Goal: Transaction & Acquisition: Purchase product/service

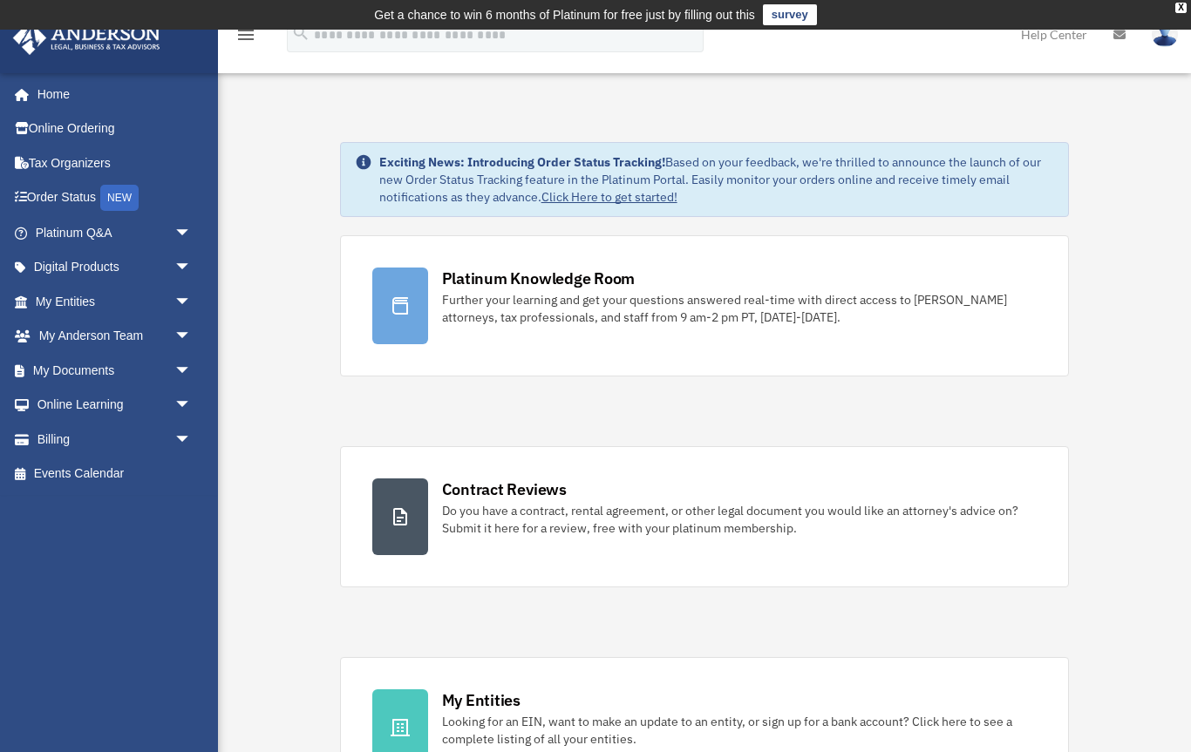
click at [45, 191] on link "Order Status NEW" at bounding box center [115, 198] width 206 height 36
click at [31, 256] on link "Digital Products arrow_drop_down" at bounding box center [115, 267] width 206 height 35
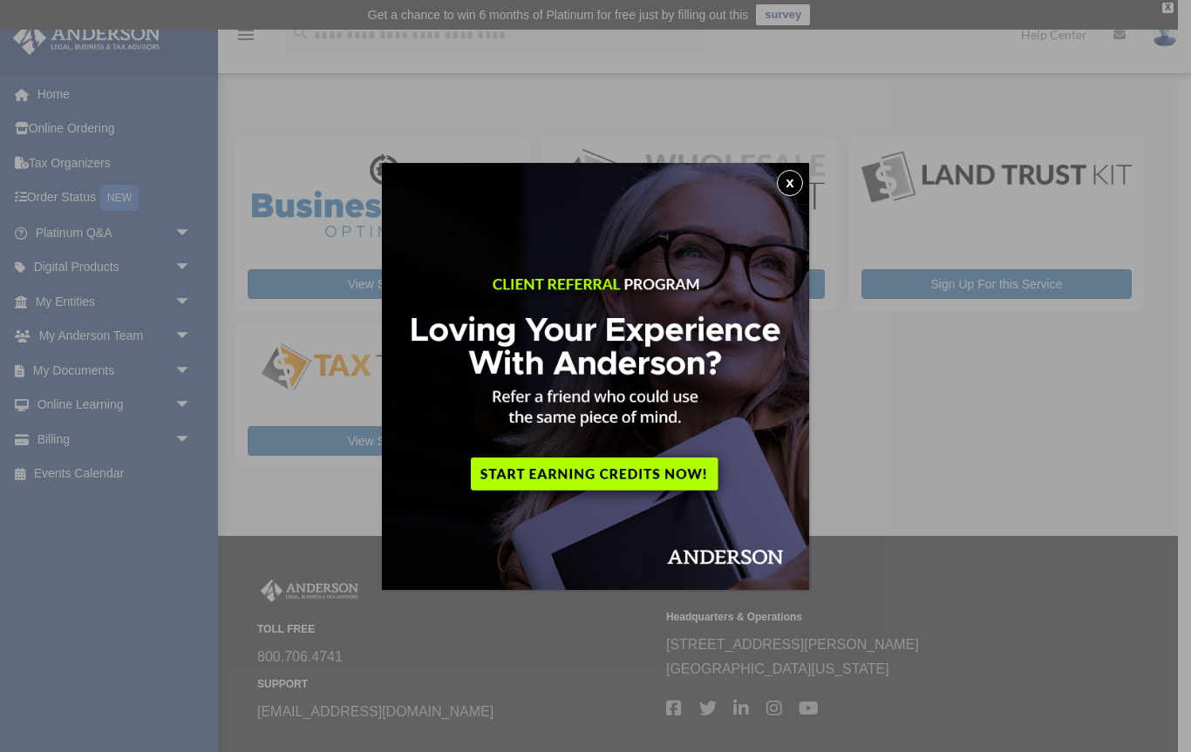
click at [793, 192] on button "x" at bounding box center [790, 183] width 26 height 26
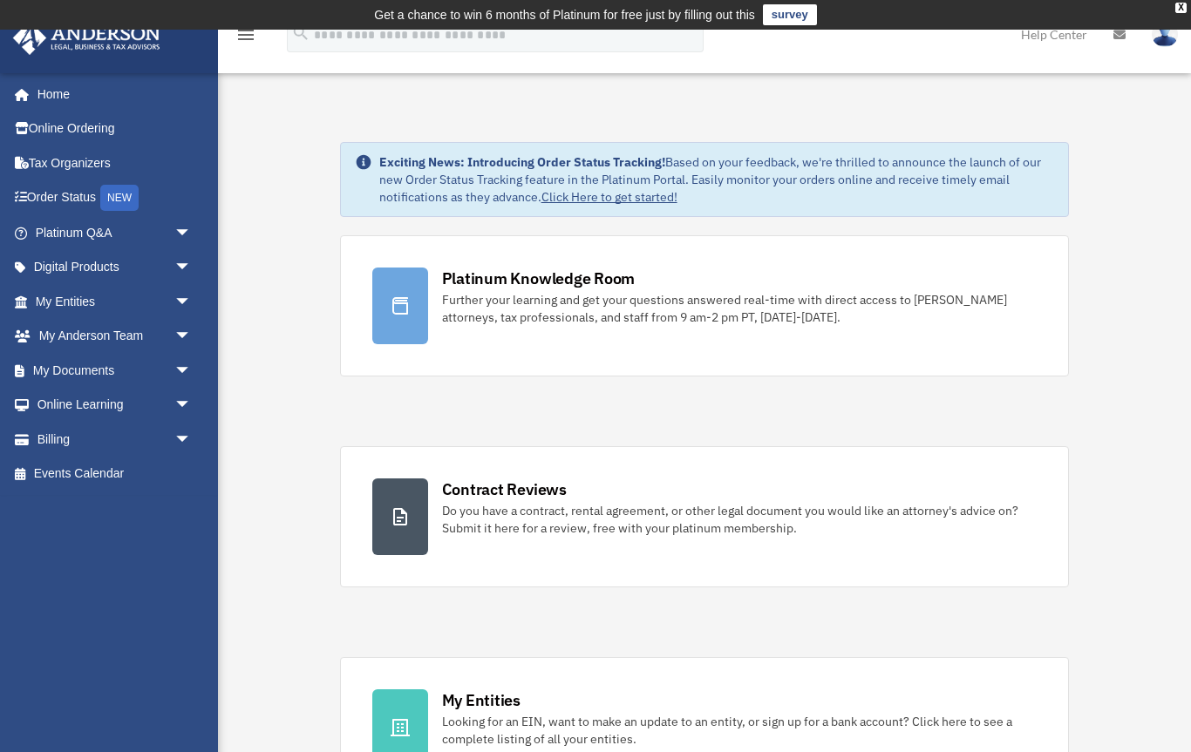
click at [4, 160] on li "Tax Organizers" at bounding box center [109, 163] width 218 height 35
click at [43, 435] on link "Billing arrow_drop_down" at bounding box center [115, 439] width 206 height 35
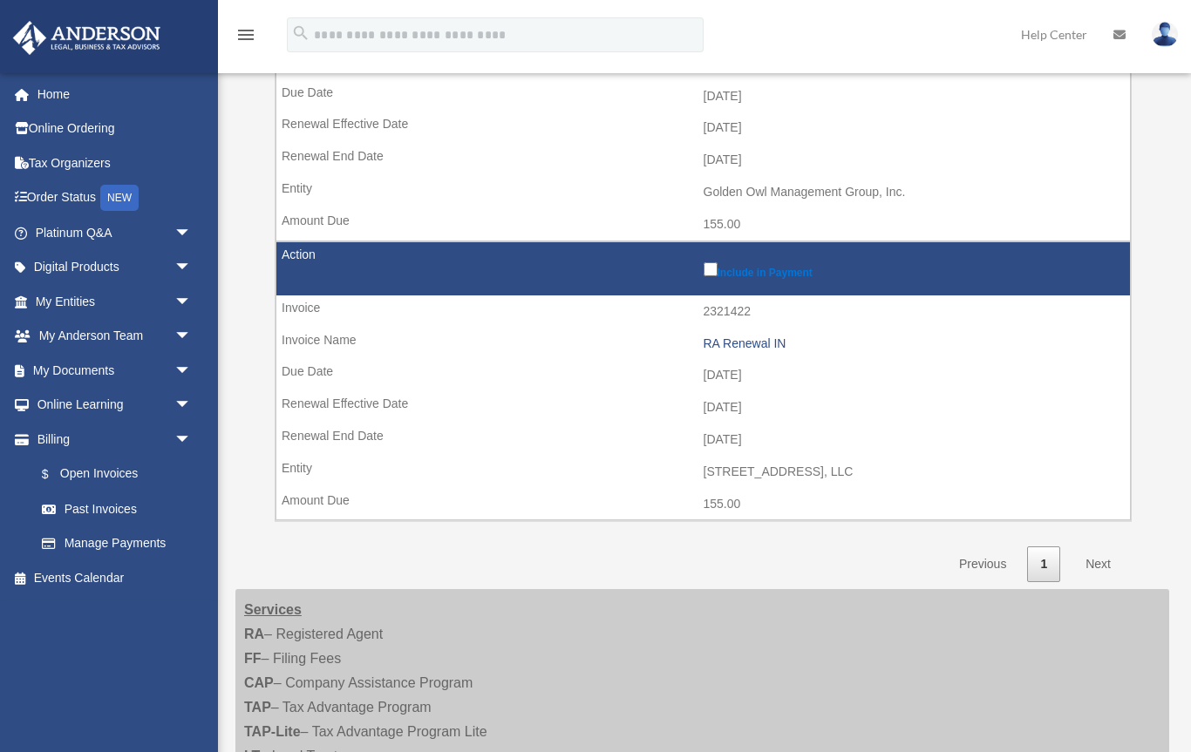
scroll to position [1178, 0]
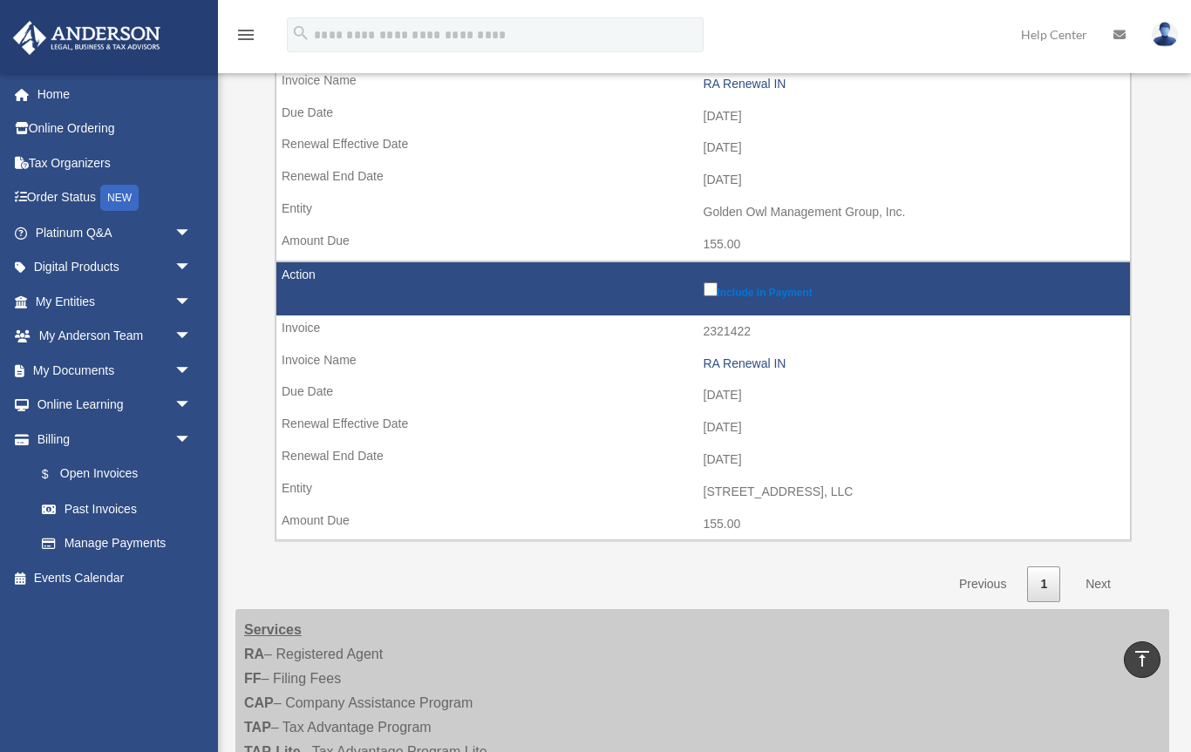
click at [1109, 567] on link "Next" at bounding box center [1097, 585] width 51 height 36
click at [1107, 567] on link "Next" at bounding box center [1097, 585] width 51 height 36
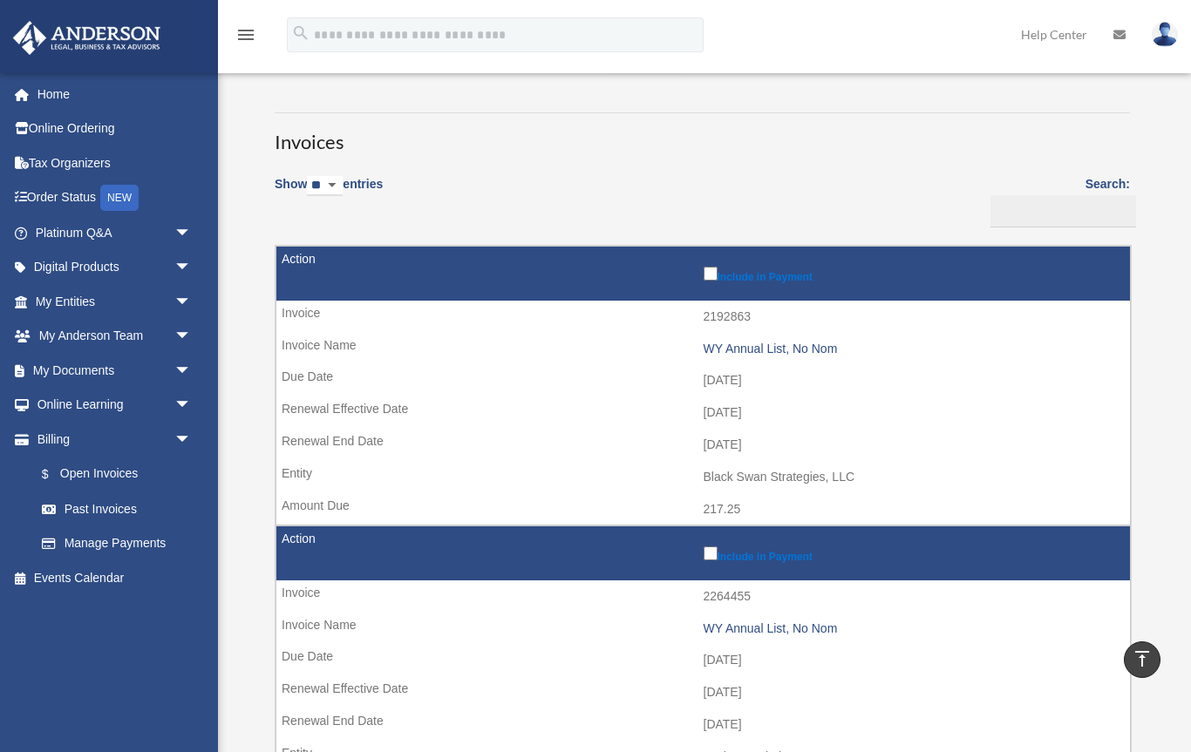
scroll to position [0, 0]
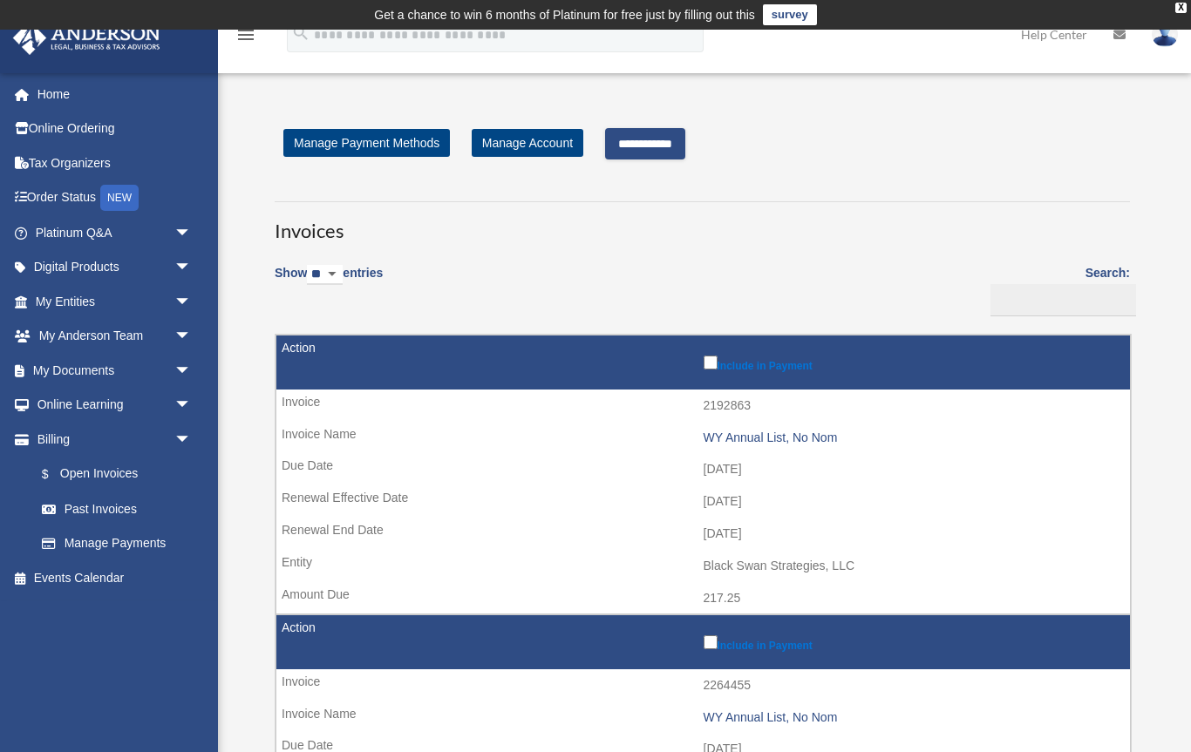
click at [654, 137] on input "**********" at bounding box center [645, 143] width 80 height 31
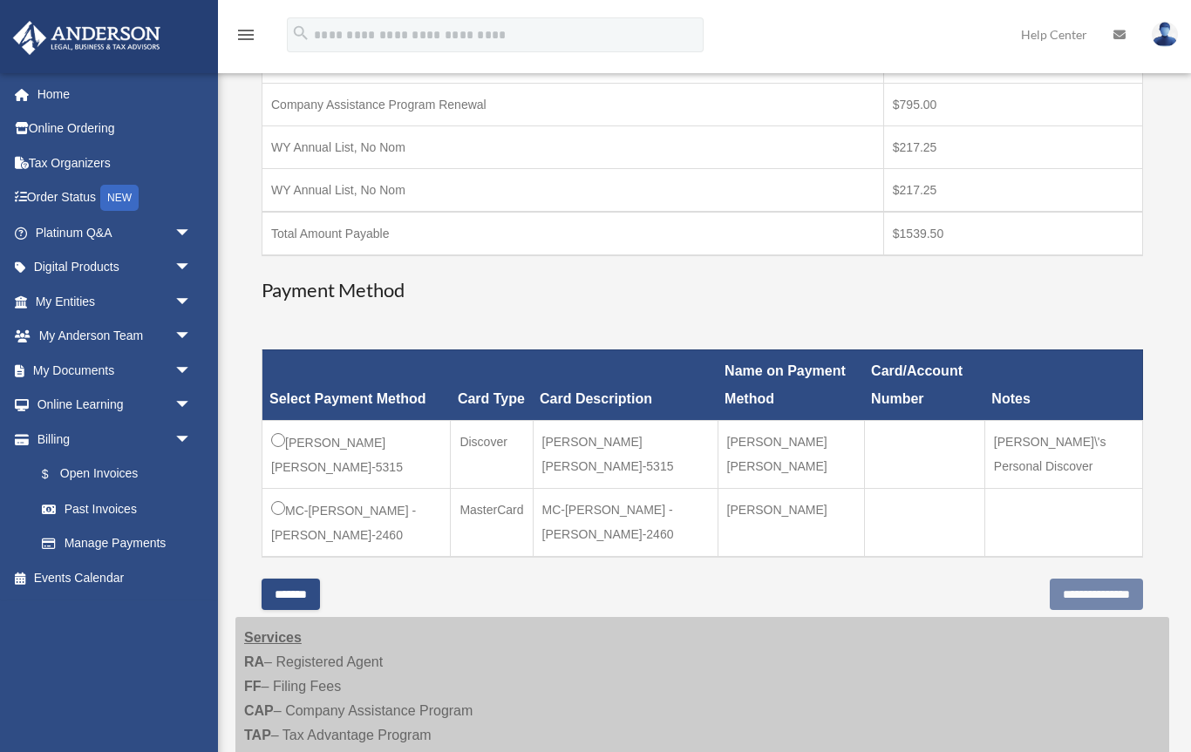
scroll to position [431, 0]
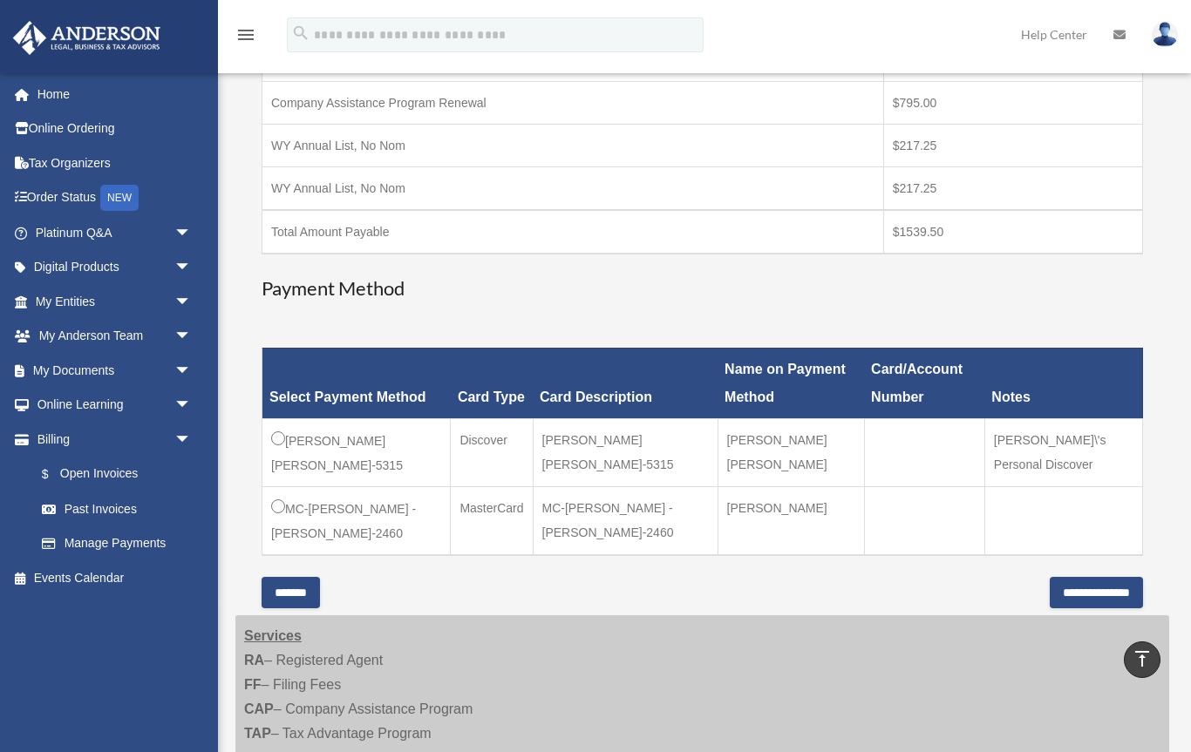
click at [1096, 577] on input "**********" at bounding box center [1095, 592] width 93 height 31
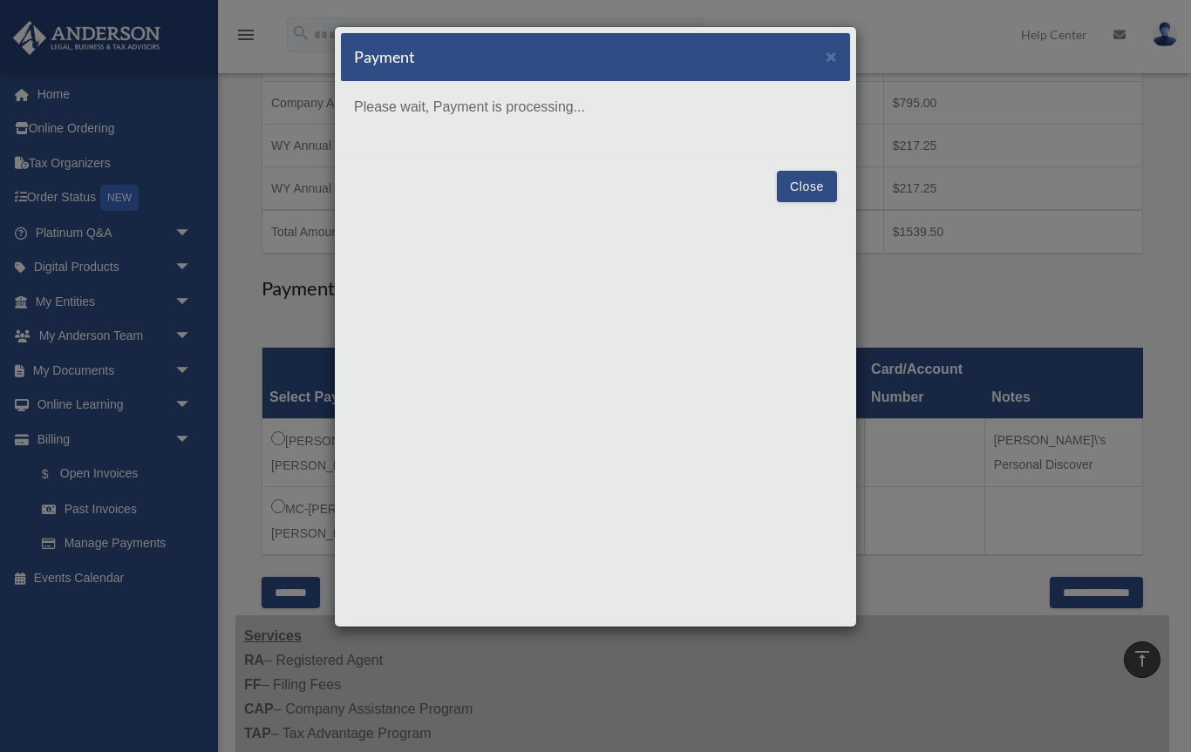
click at [814, 185] on button "Close" at bounding box center [807, 186] width 60 height 31
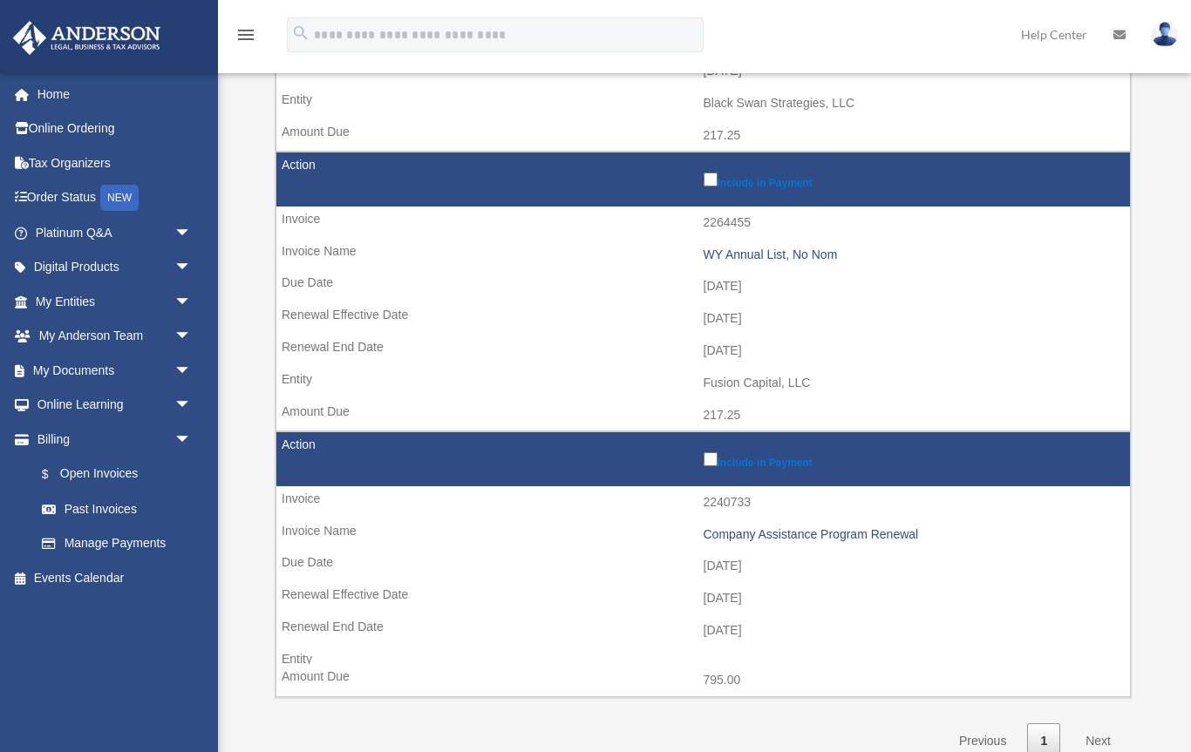
scroll to position [464, 0]
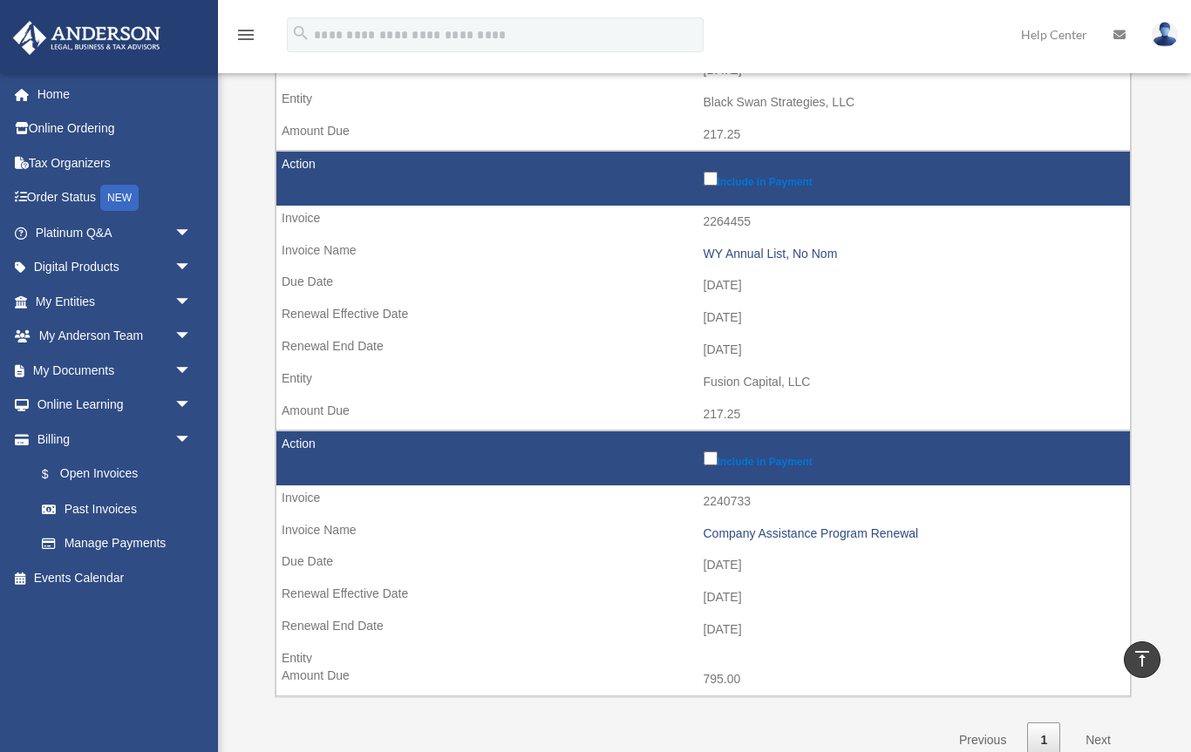
click at [56, 469] on span "$" at bounding box center [55, 475] width 9 height 22
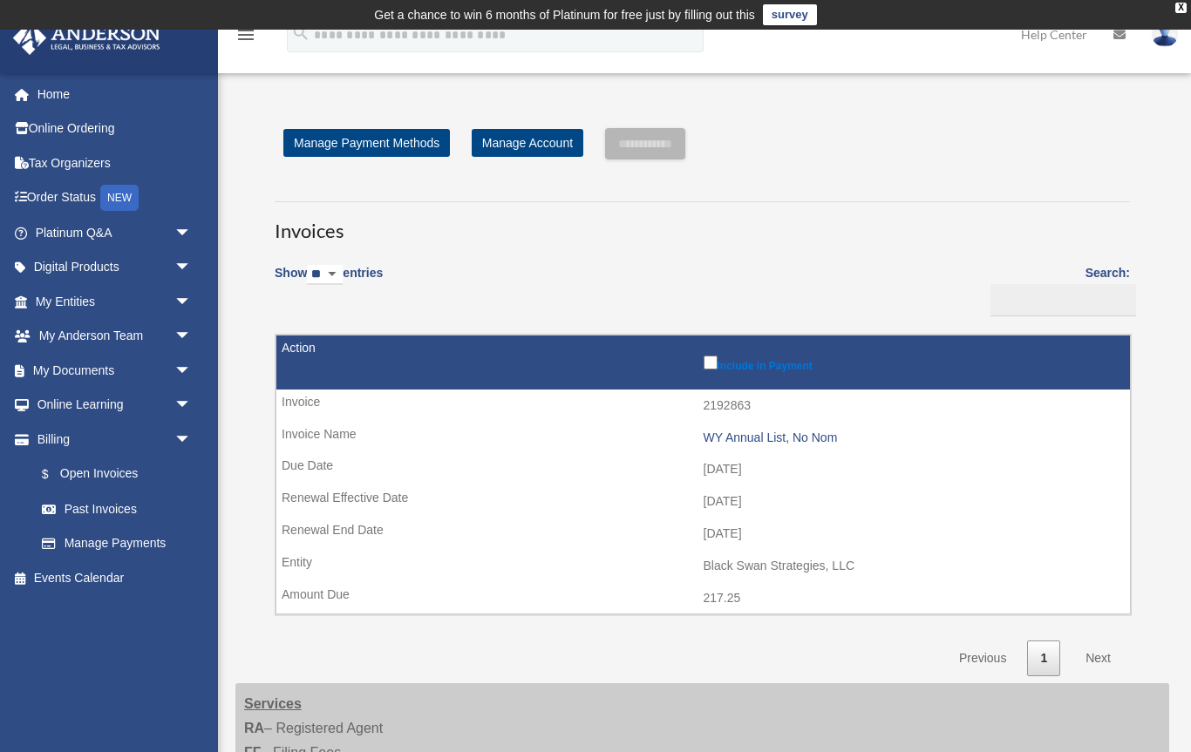
click at [724, 358] on label "Include in Payment" at bounding box center [912, 362] width 418 height 20
click at [685, 145] on input "**********" at bounding box center [645, 143] width 80 height 31
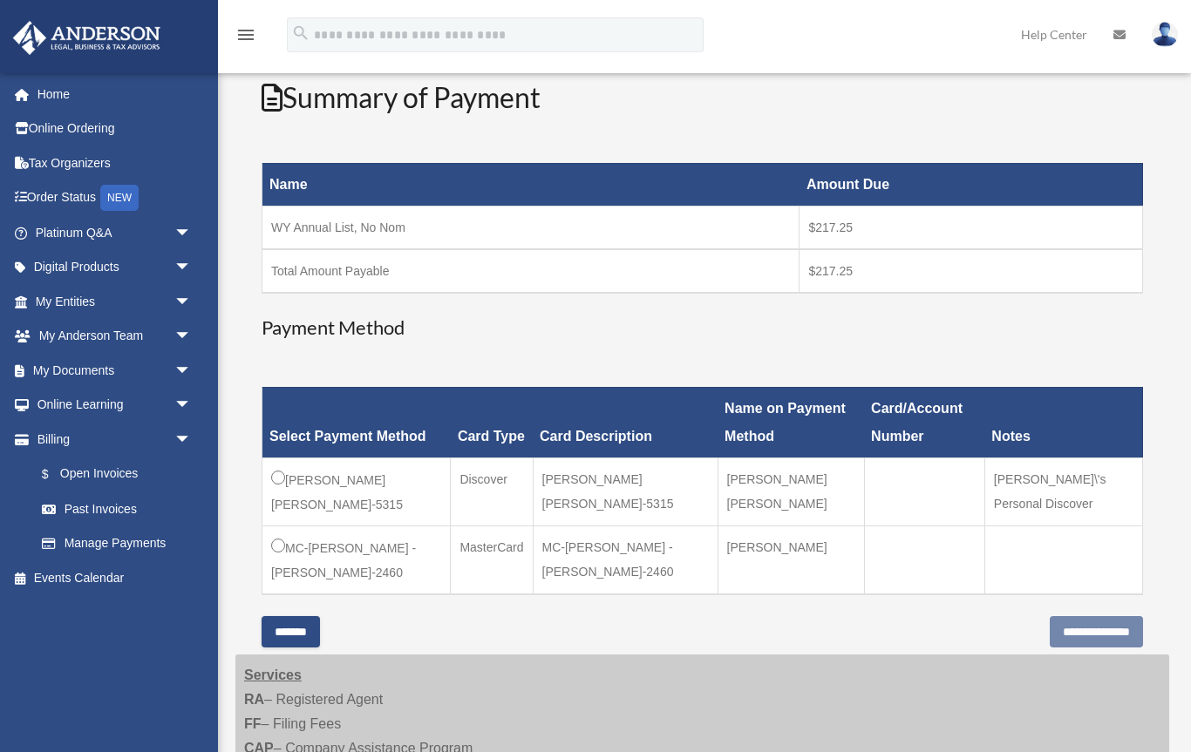
scroll to position [221, 0]
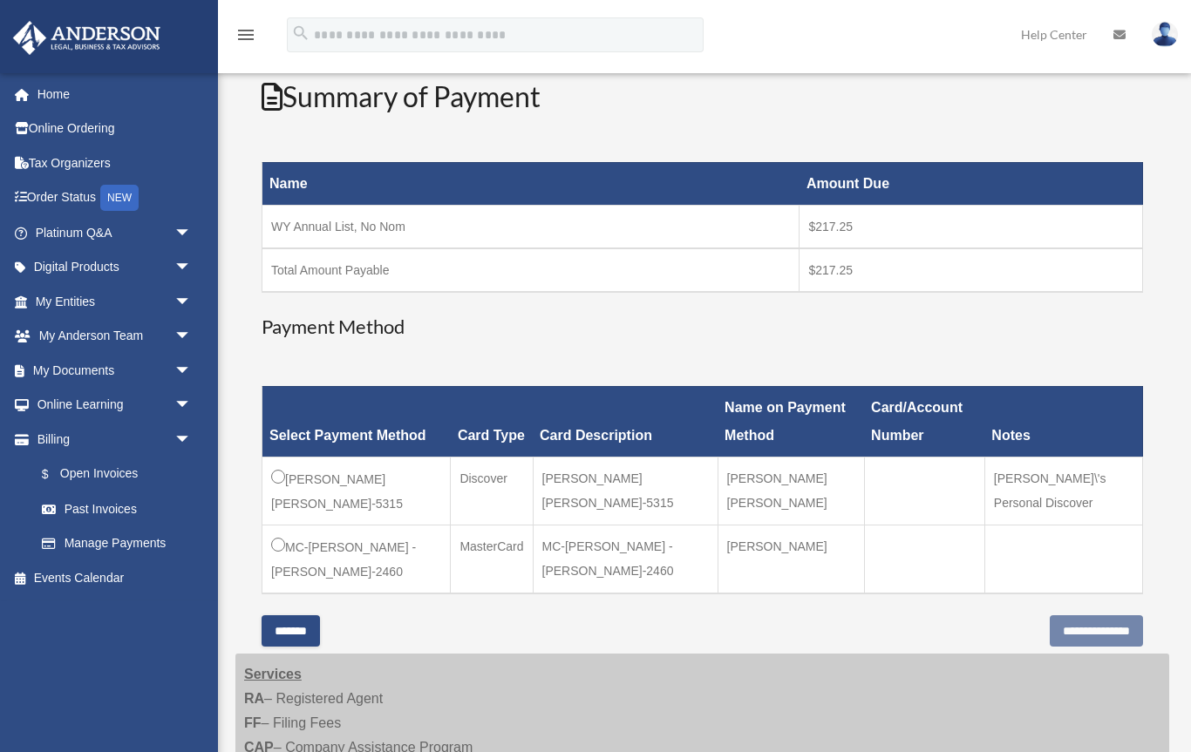
click at [833, 492] on td "[PERSON_NAME] [PERSON_NAME]" at bounding box center [790, 491] width 146 height 68
click at [287, 471] on td "[PERSON_NAME] [PERSON_NAME]-5315" at bounding box center [356, 491] width 188 height 68
click at [1079, 615] on input "**********" at bounding box center [1095, 630] width 93 height 31
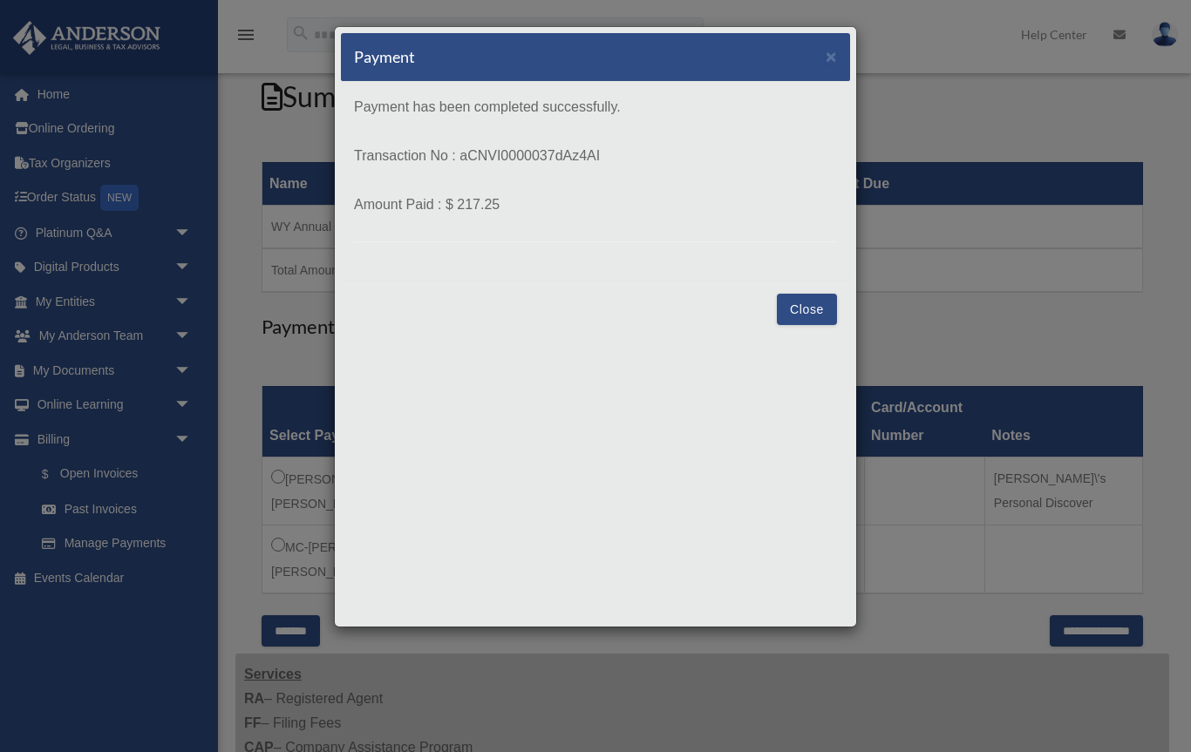
click at [810, 313] on button "Close" at bounding box center [807, 309] width 60 height 31
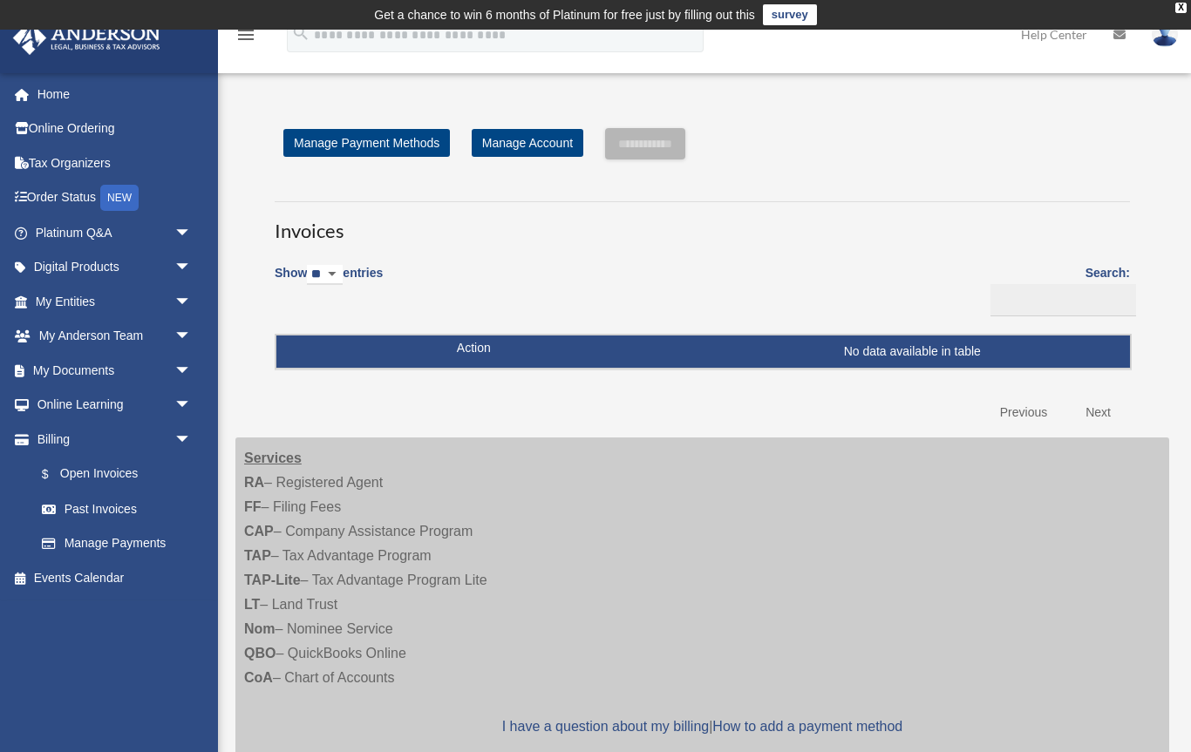
click at [58, 468] on span "$" at bounding box center [55, 475] width 9 height 22
click at [66, 505] on link "Past Invoices" at bounding box center [116, 509] width 185 height 35
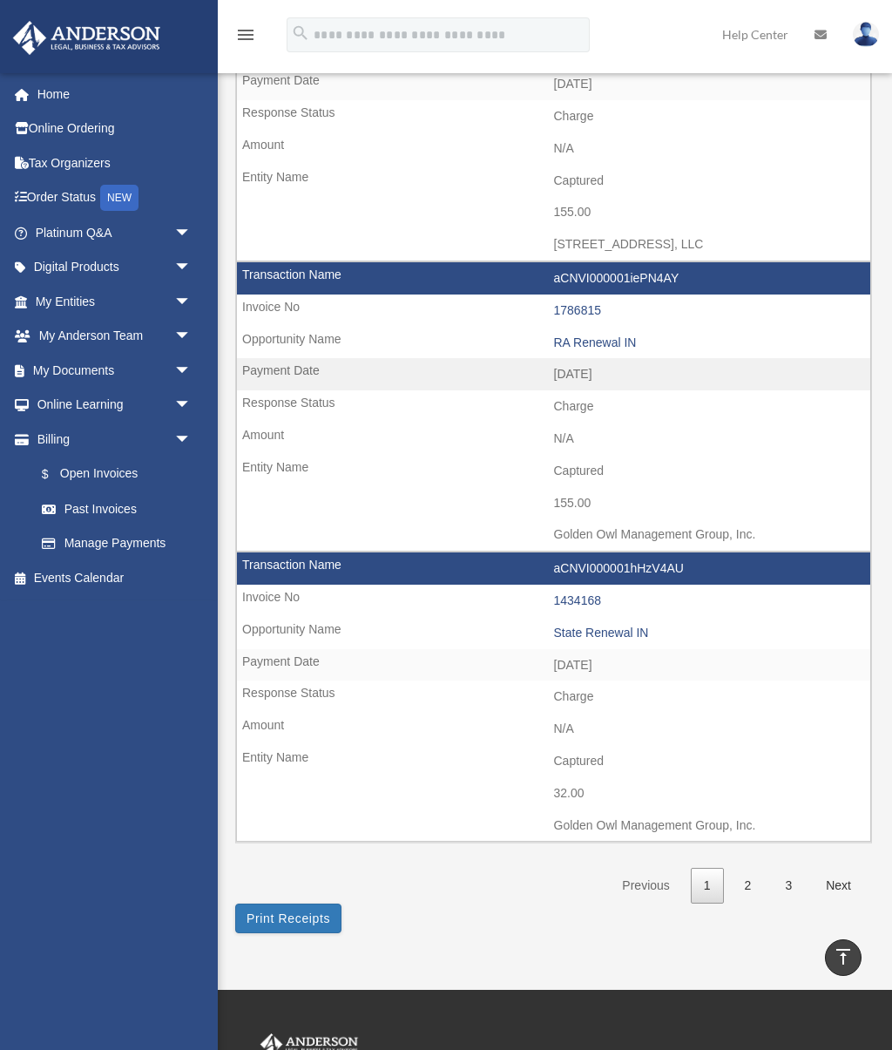
scroll to position [2286, 0]
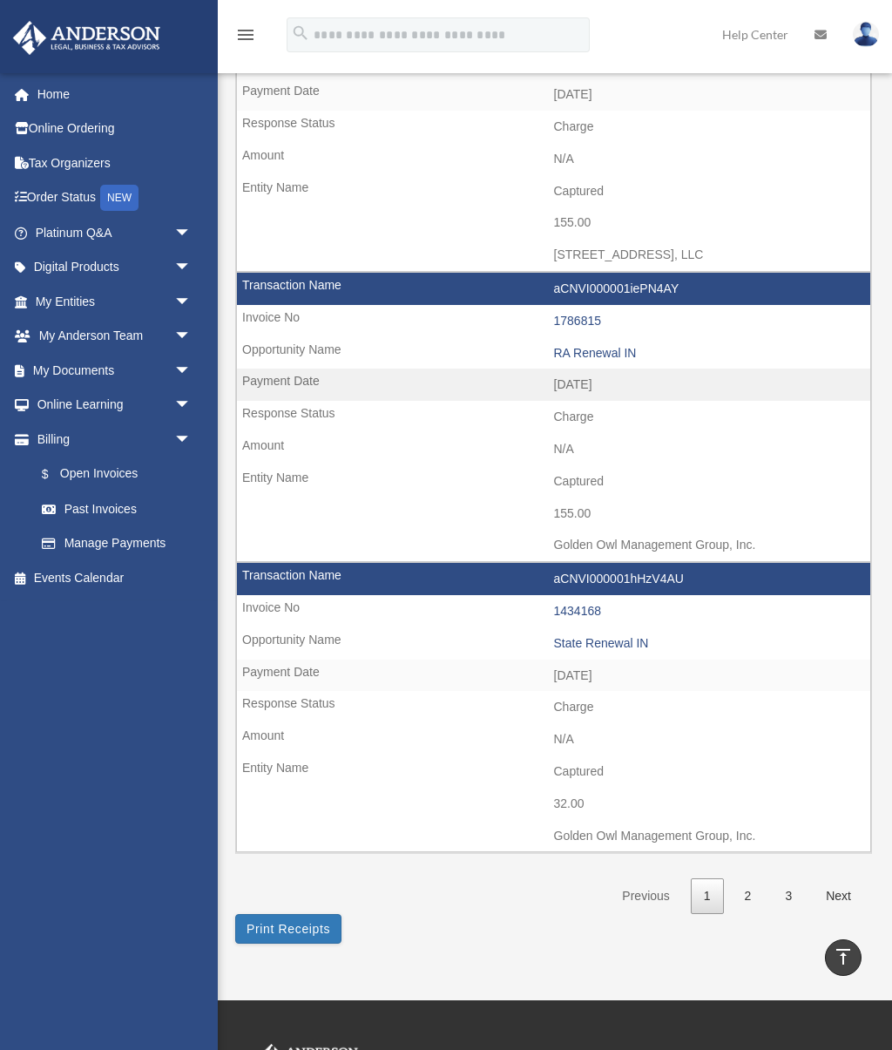
click at [327, 751] on button "Print Receipts" at bounding box center [288, 929] width 106 height 30
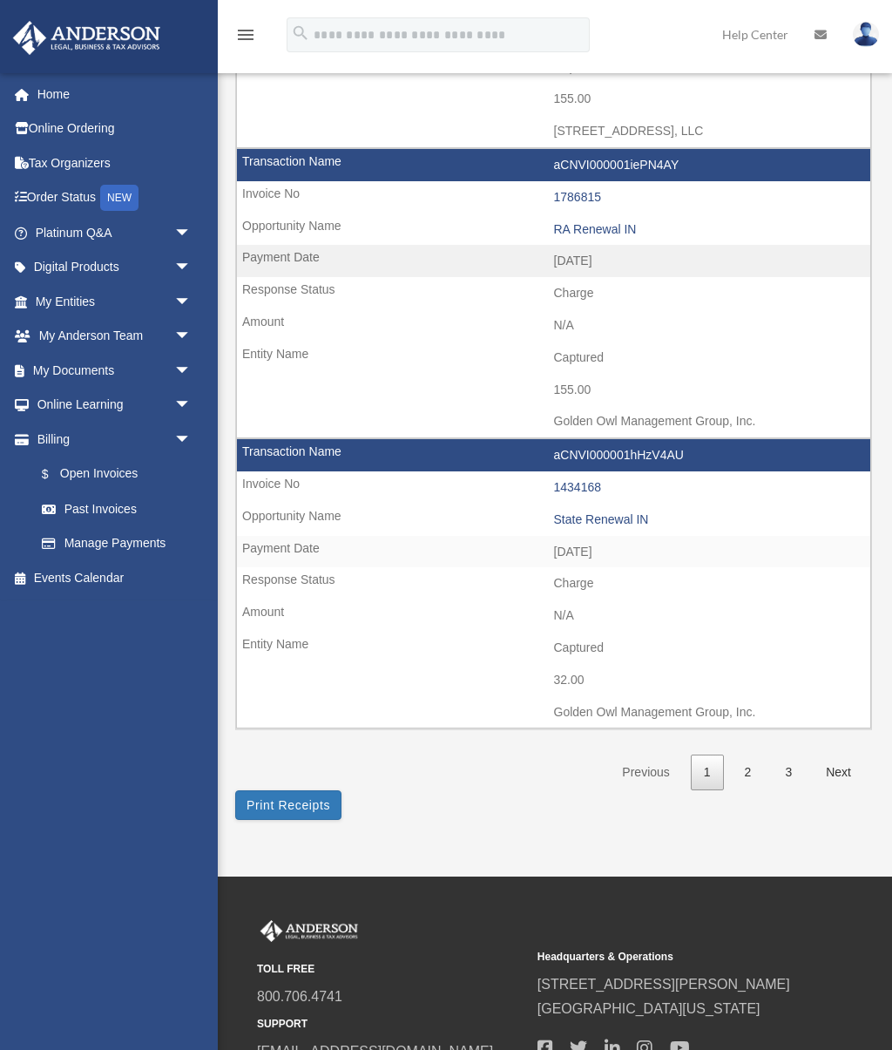
scroll to position [2409, 0]
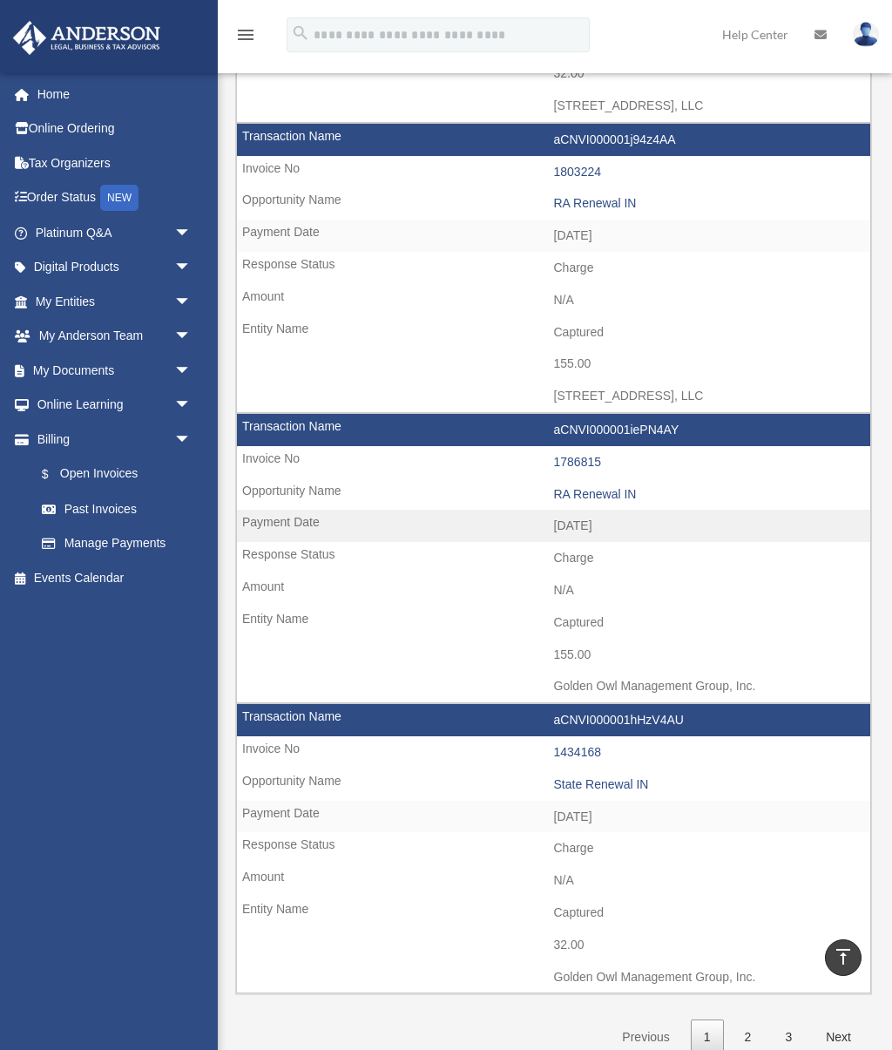
click at [267, 751] on button "Print Receipts" at bounding box center [288, 1070] width 106 height 30
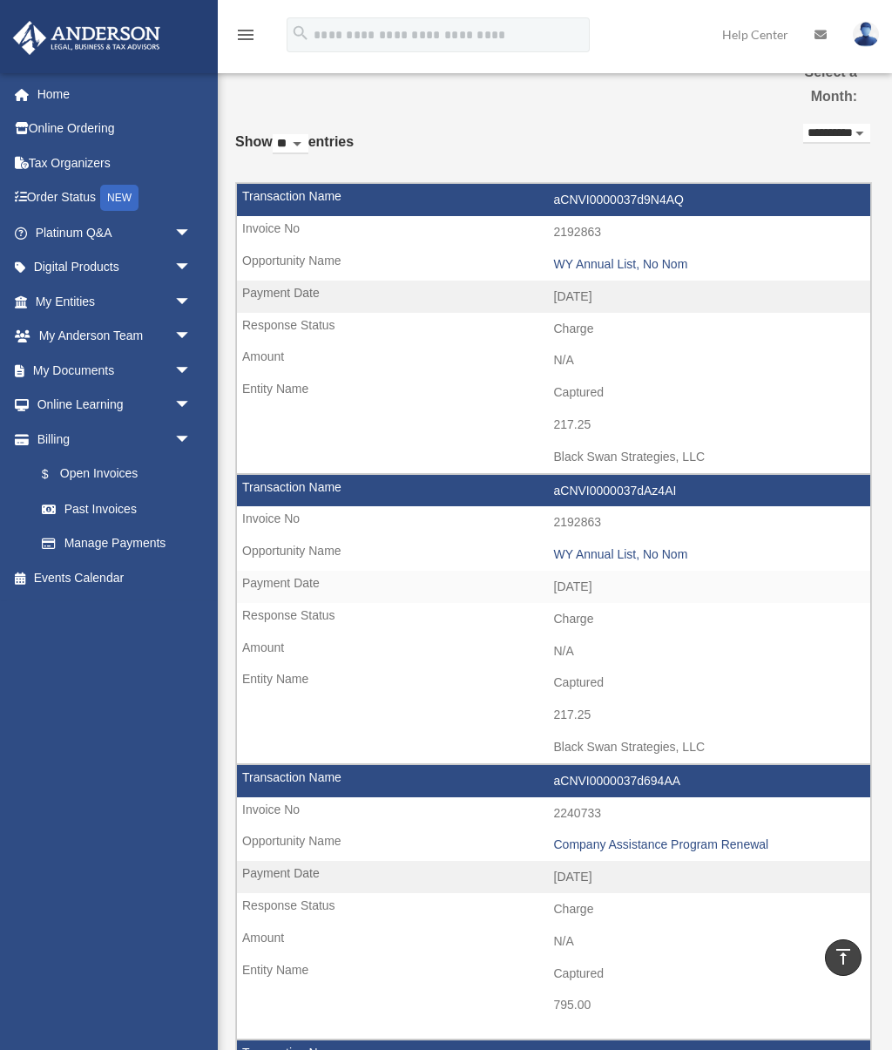
scroll to position [0, 0]
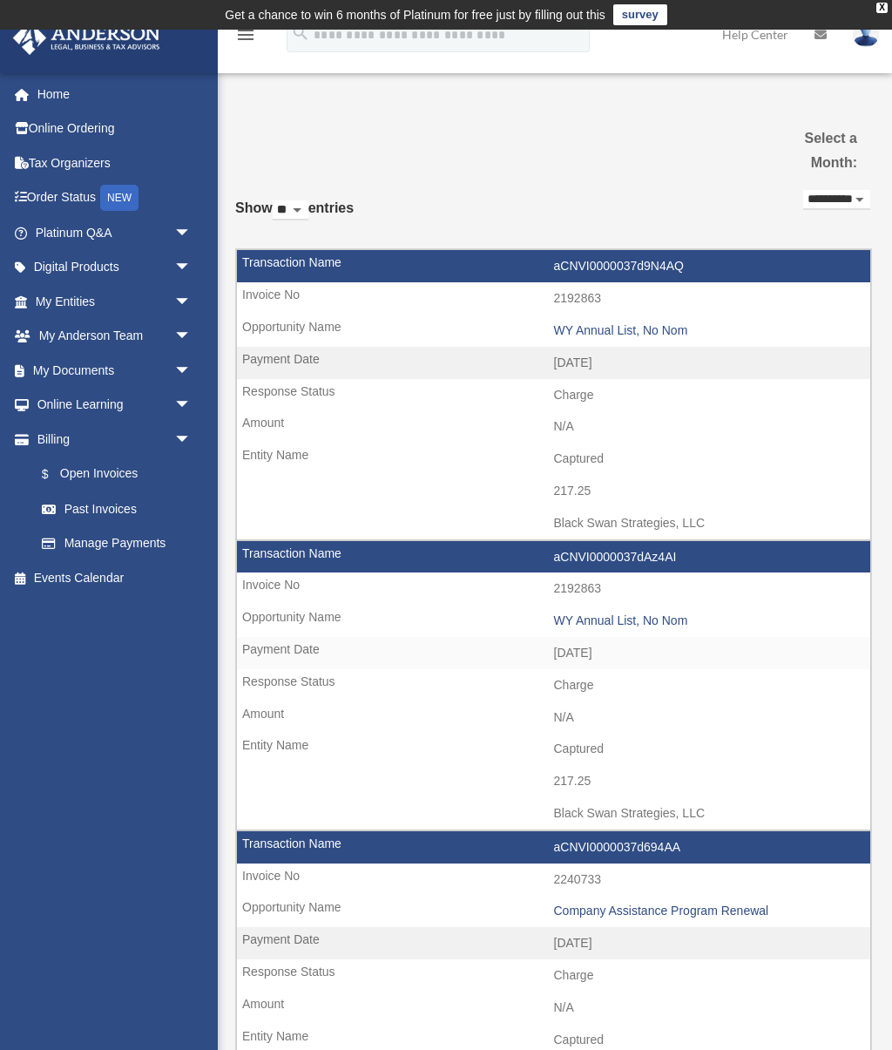
click at [71, 465] on link "$ Open Invoices" at bounding box center [120, 475] width 193 height 36
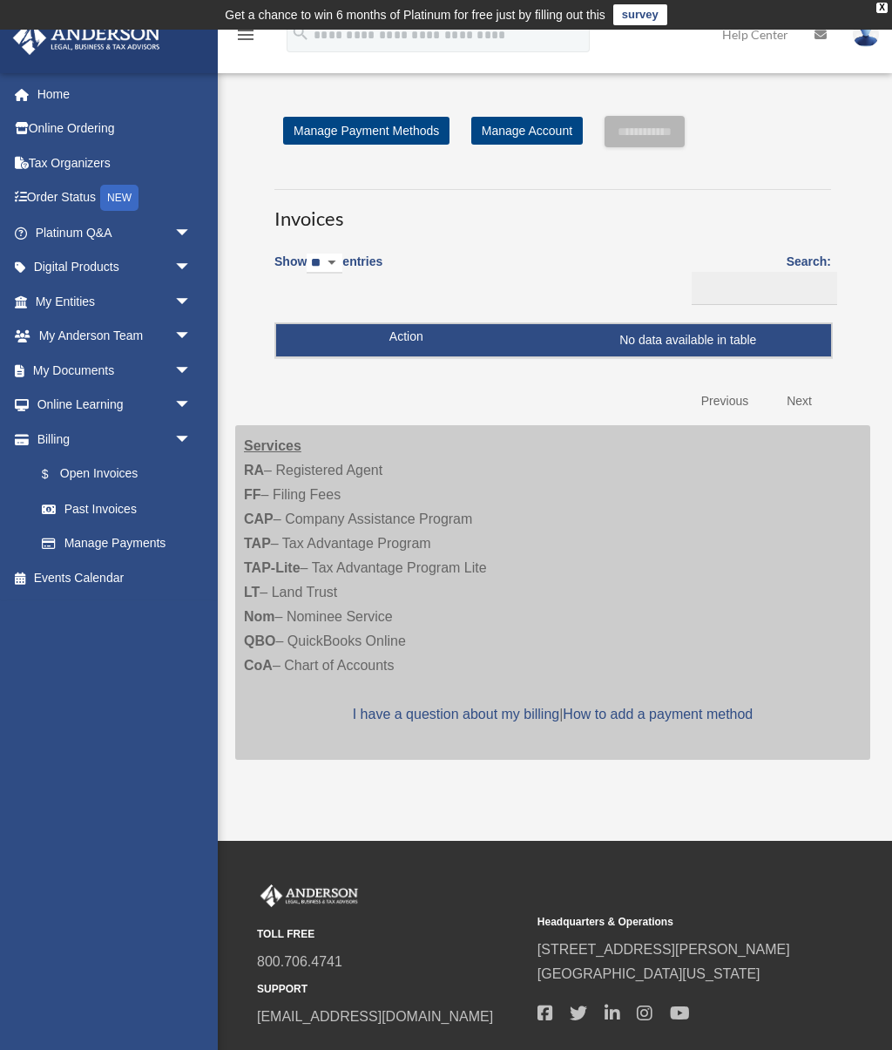
click at [506, 140] on link "Manage Account" at bounding box center [528, 131] width 112 height 28
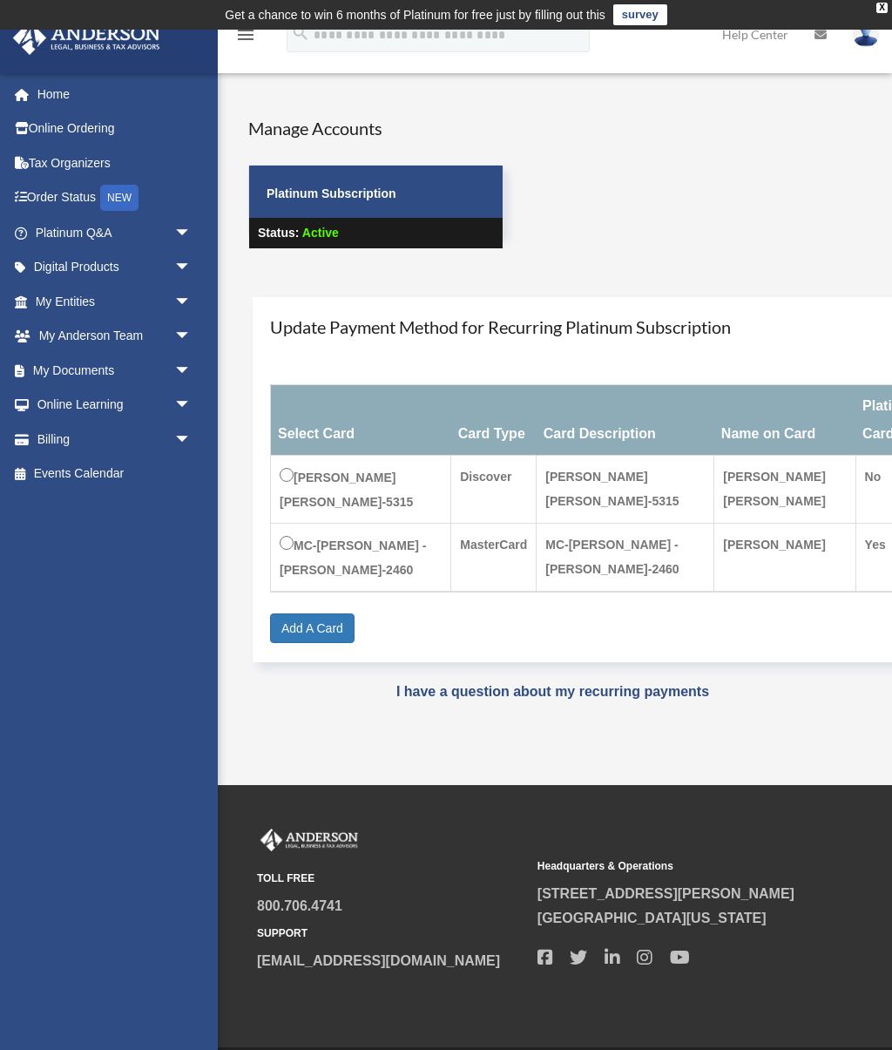
click at [38, 439] on link "Billing arrow_drop_down" at bounding box center [115, 439] width 206 height 35
click at [181, 429] on span "arrow_drop_down" at bounding box center [191, 440] width 35 height 36
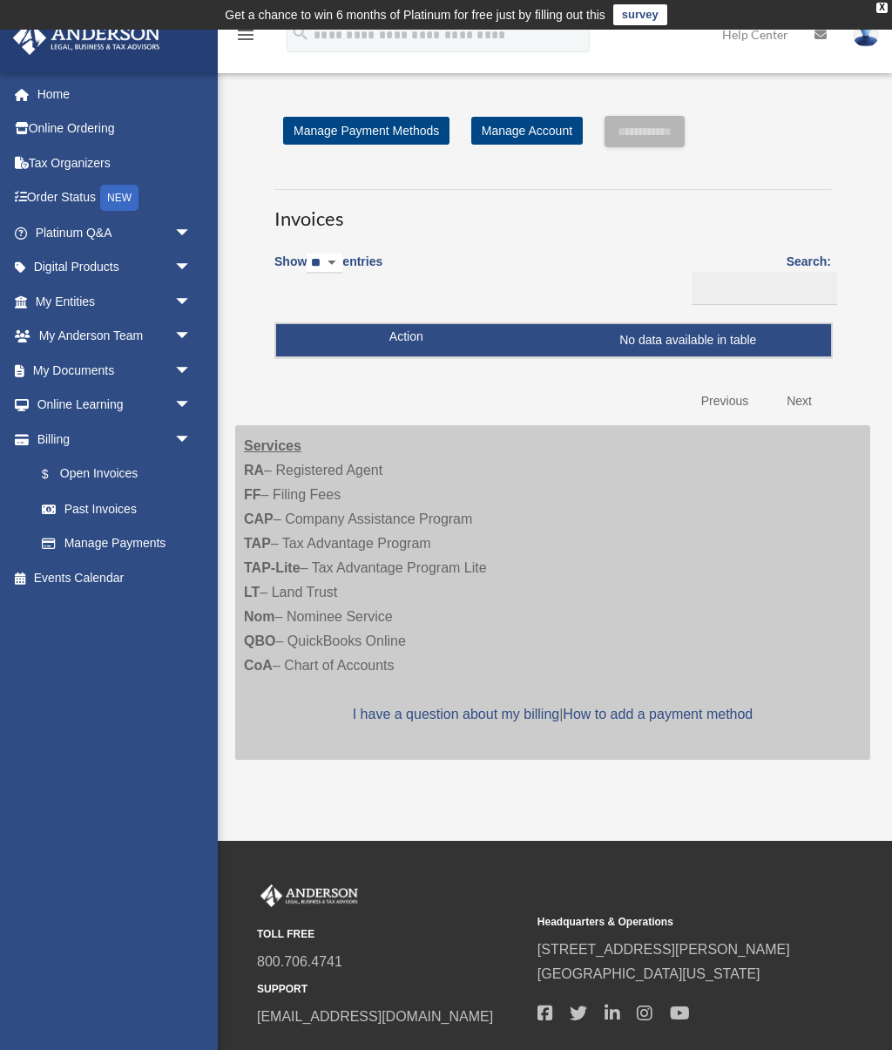
click at [340, 140] on link "Manage Payment Methods" at bounding box center [366, 131] width 166 height 28
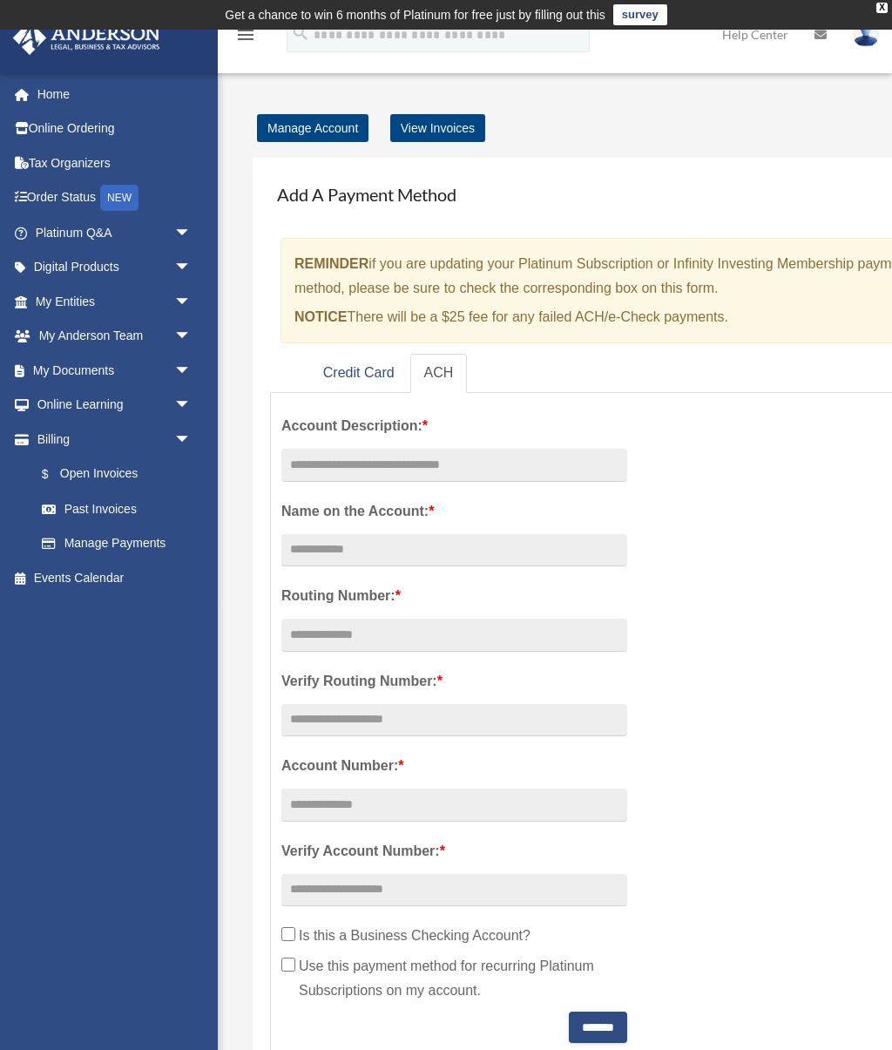
click at [417, 142] on link "View Invoices" at bounding box center [437, 128] width 95 height 28
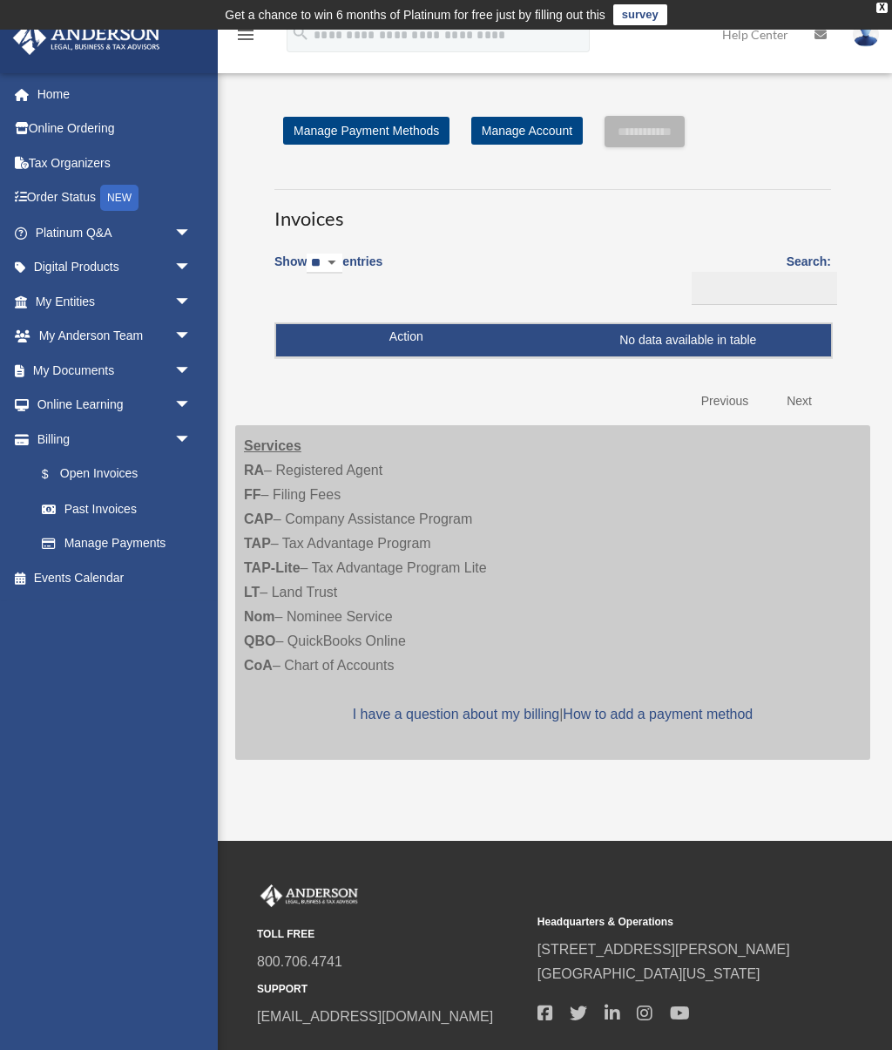
click at [71, 465] on link "$ Open Invoices" at bounding box center [112, 475] width 176 height 36
click at [61, 492] on link "Past Invoices" at bounding box center [116, 509] width 185 height 35
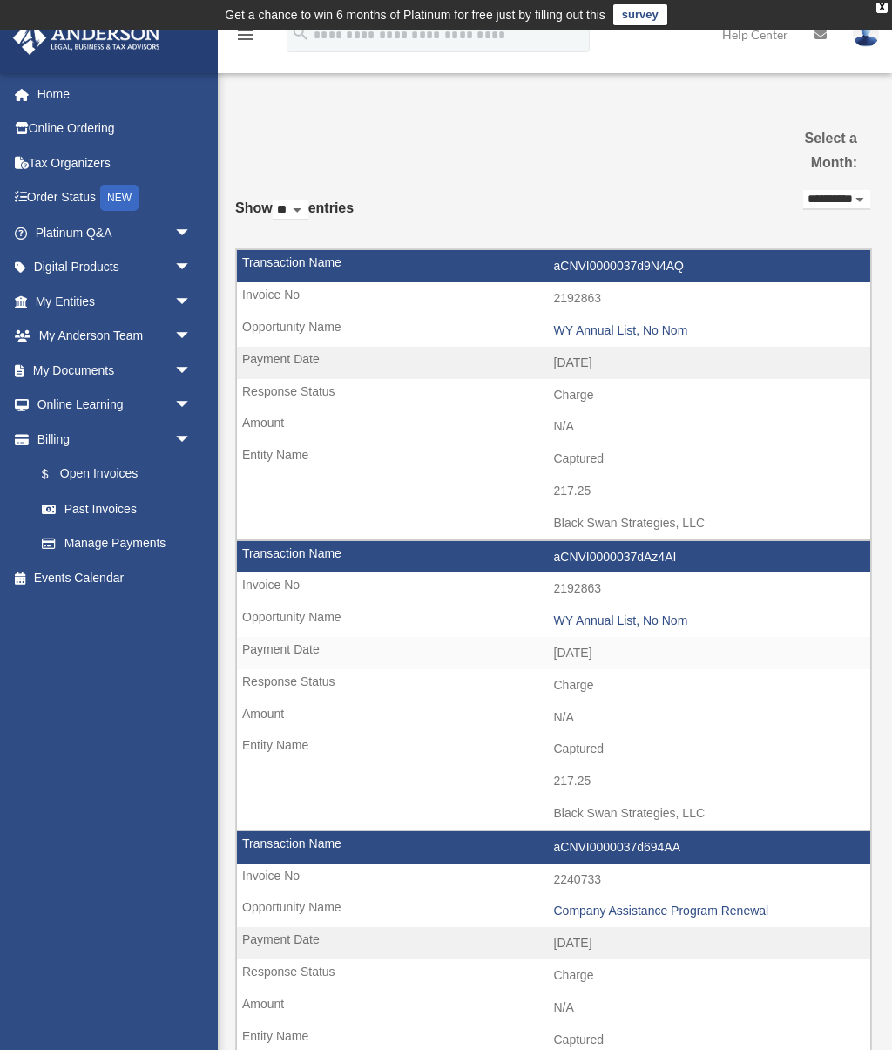
click at [805, 209] on select "**********" at bounding box center [837, 200] width 67 height 20
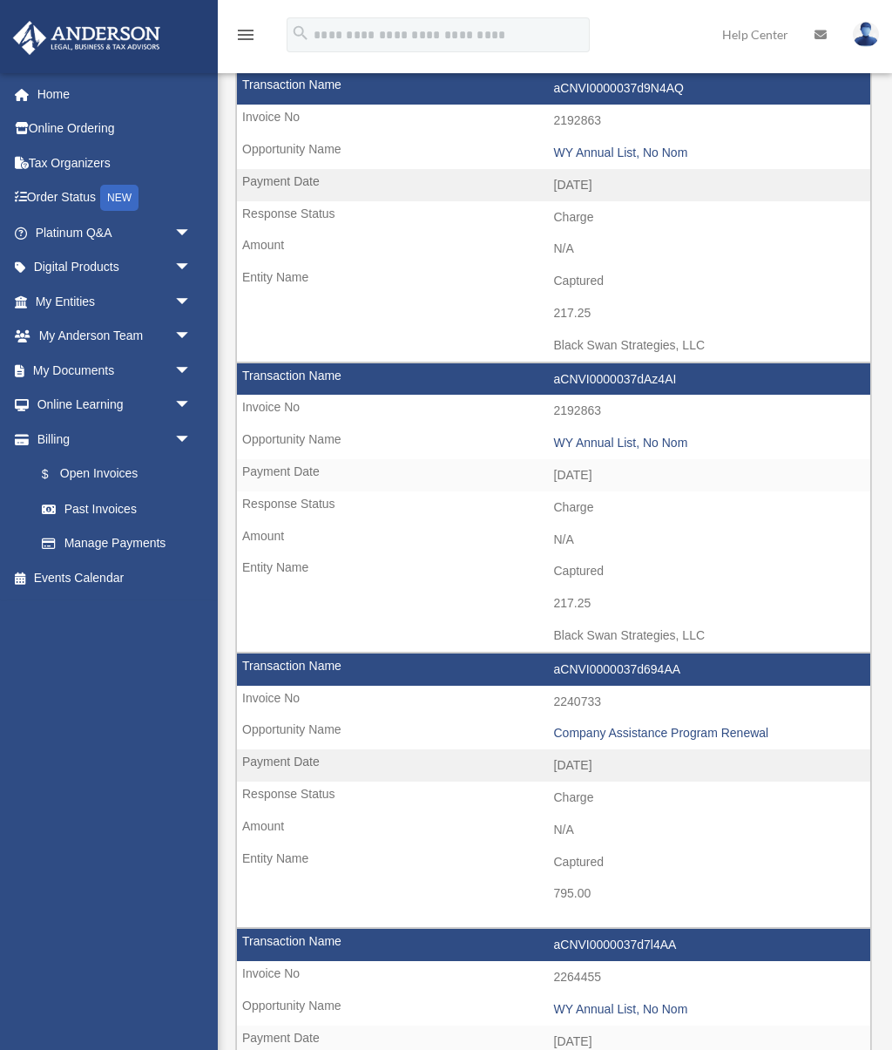
scroll to position [185, 0]
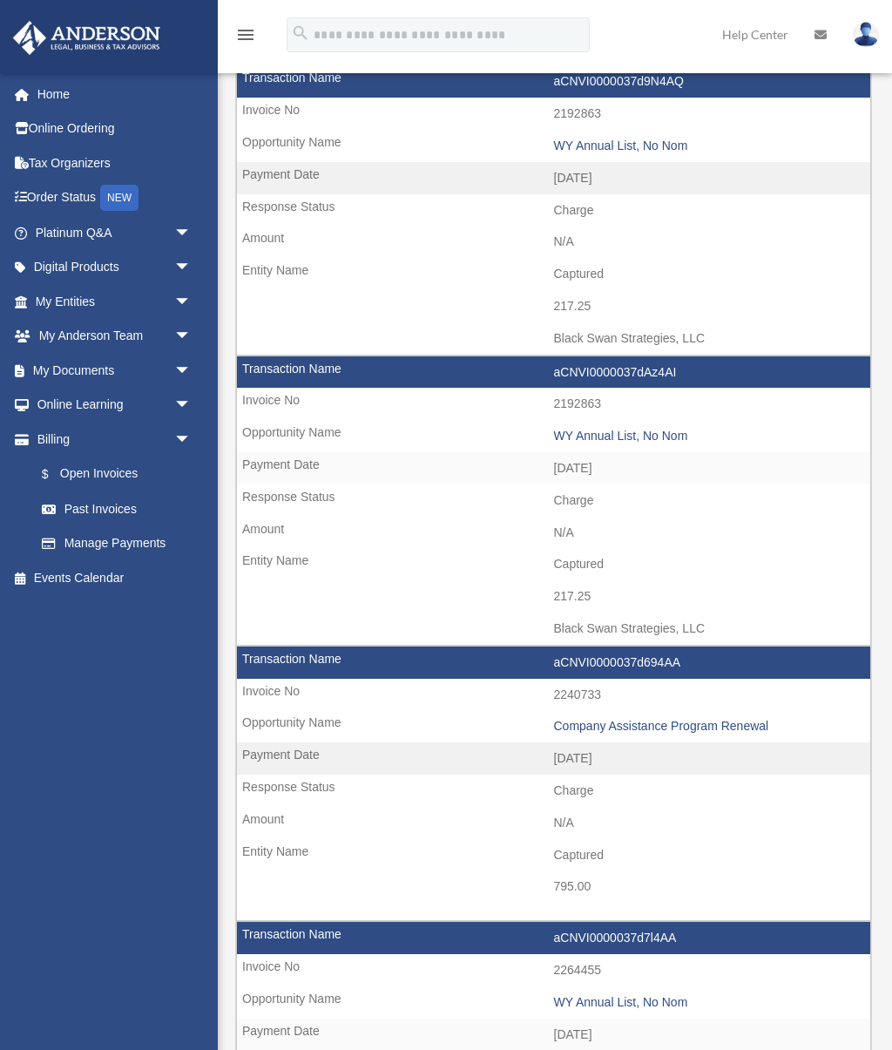
click at [818, 775] on td "Charge" at bounding box center [554, 791] width 634 height 33
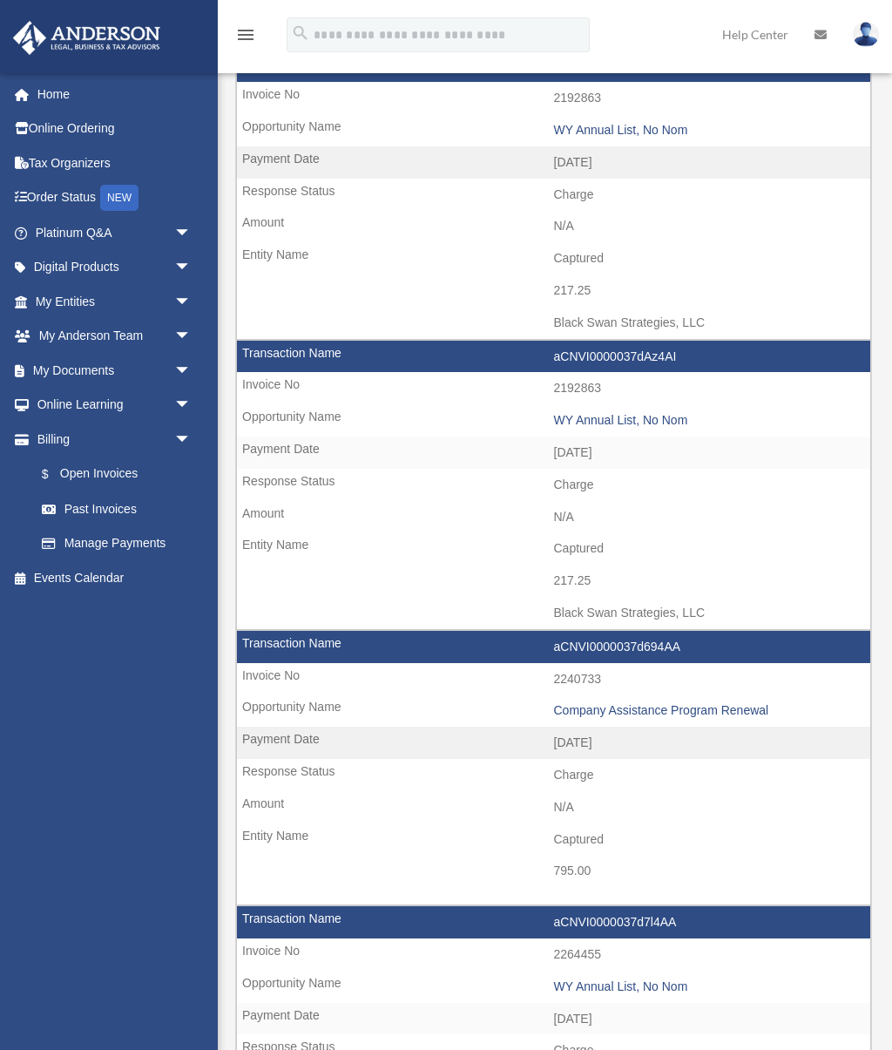
scroll to position [201, 0]
